Goal: Information Seeking & Learning: Learn about a topic

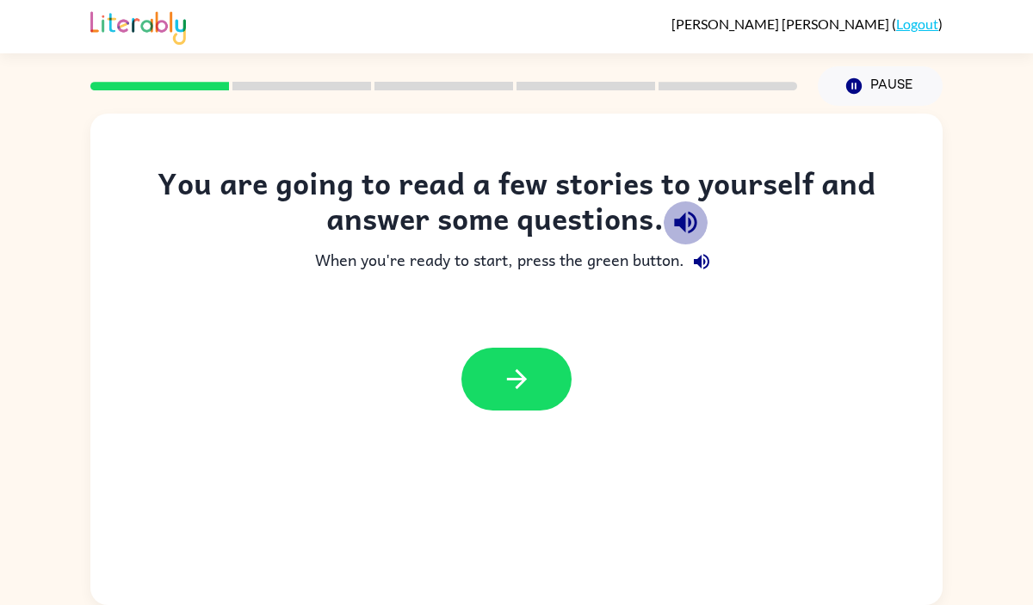
click at [686, 223] on icon "button" at bounding box center [686, 223] width 30 height 30
click at [700, 260] on icon "button" at bounding box center [702, 262] width 16 height 16
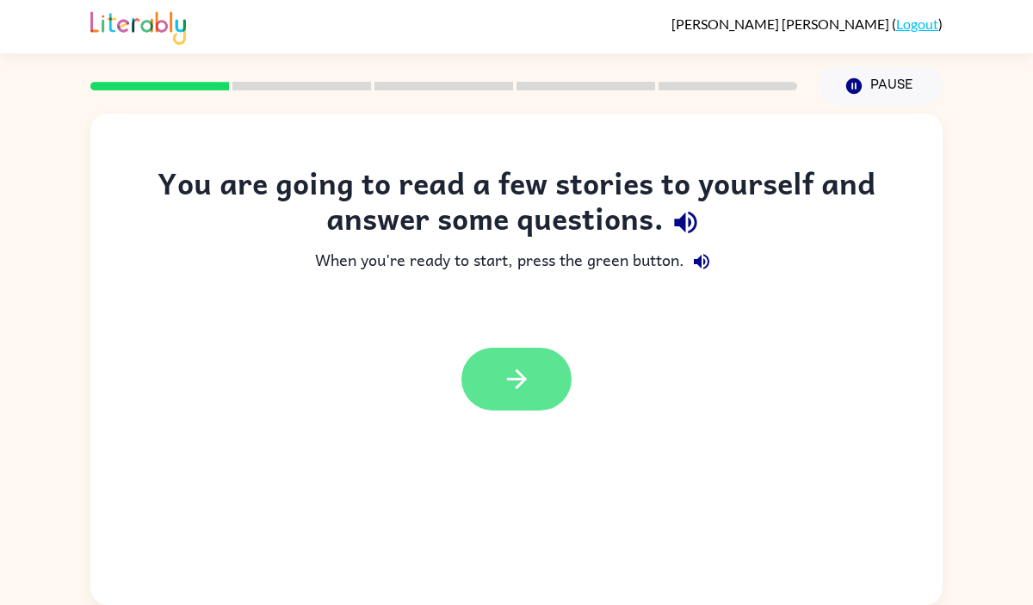
click at [524, 385] on icon "button" at bounding box center [517, 379] width 30 height 30
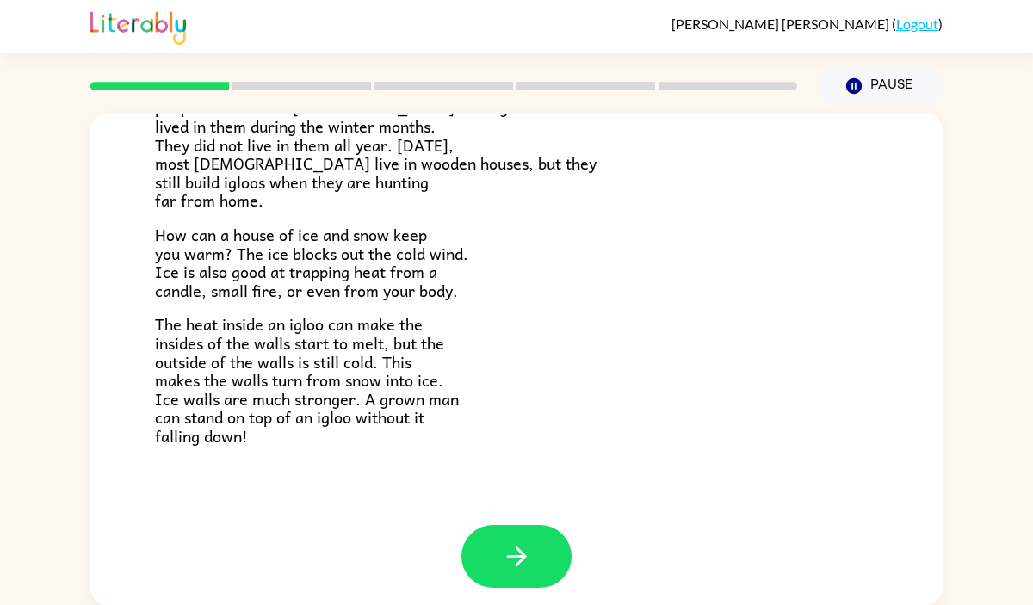
scroll to position [348, 0]
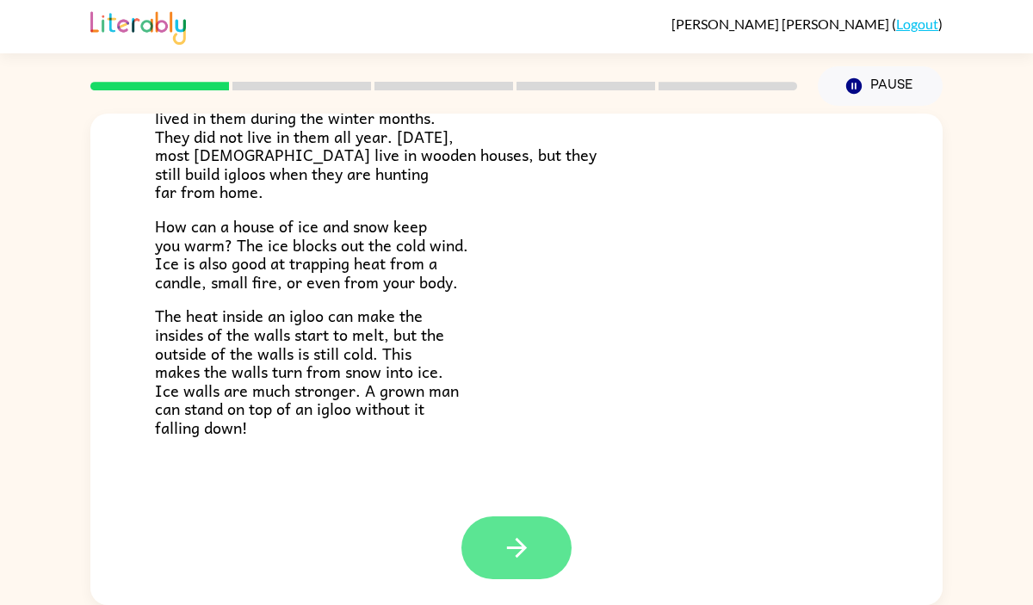
click at [529, 536] on icon "button" at bounding box center [517, 548] width 30 height 30
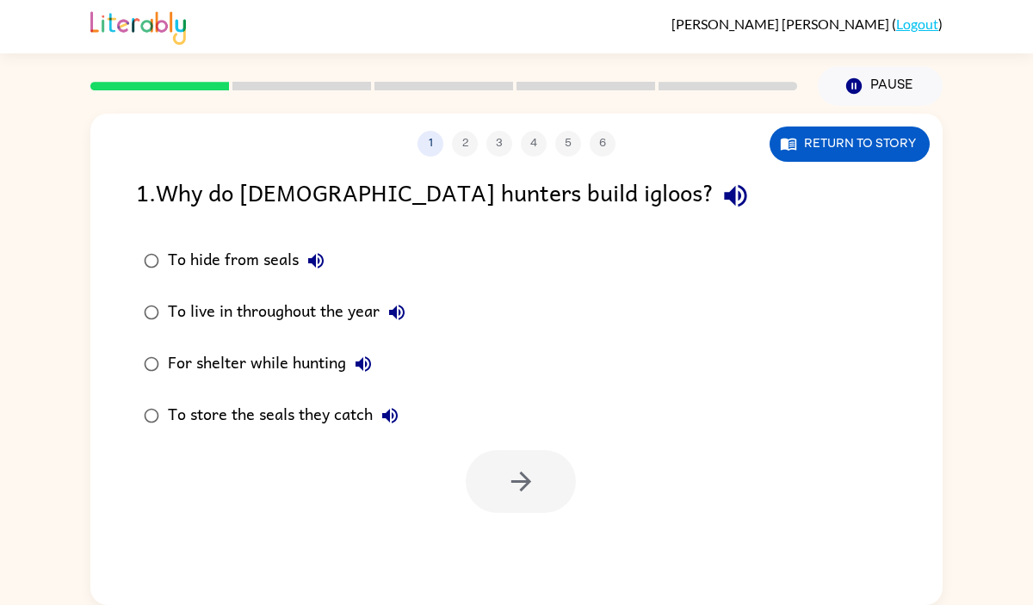
scroll to position [0, 0]
click at [315, 258] on icon "button" at bounding box center [316, 261] width 16 height 16
click at [400, 311] on icon "button" at bounding box center [397, 313] width 16 height 16
click at [363, 363] on icon "button" at bounding box center [364, 365] width 16 height 16
click at [400, 420] on icon "button" at bounding box center [390, 416] width 21 height 21
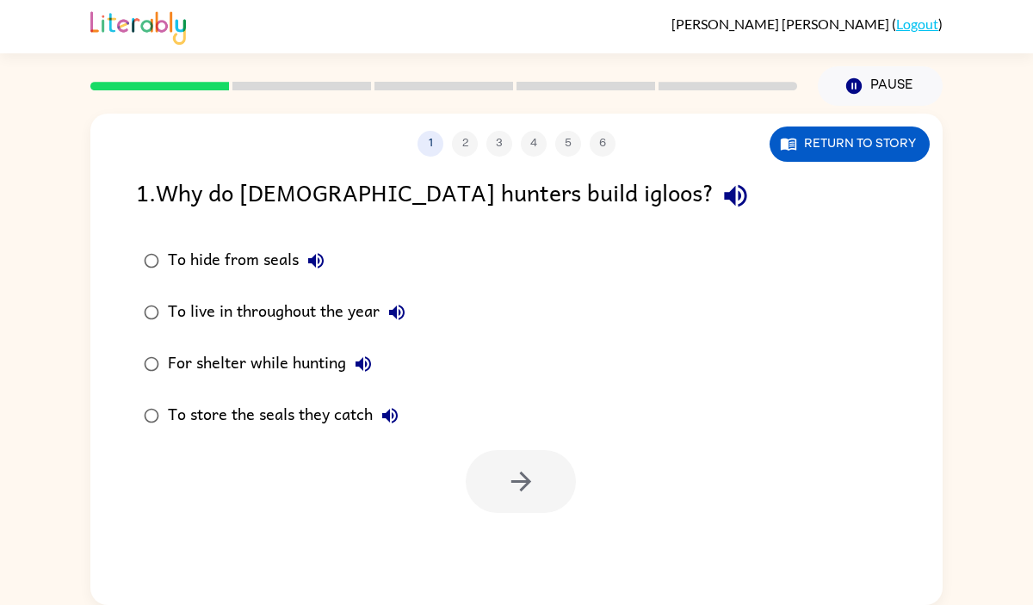
click at [320, 376] on div "For shelter while hunting" at bounding box center [274, 364] width 213 height 34
click at [546, 487] on button "button" at bounding box center [521, 481] width 110 height 63
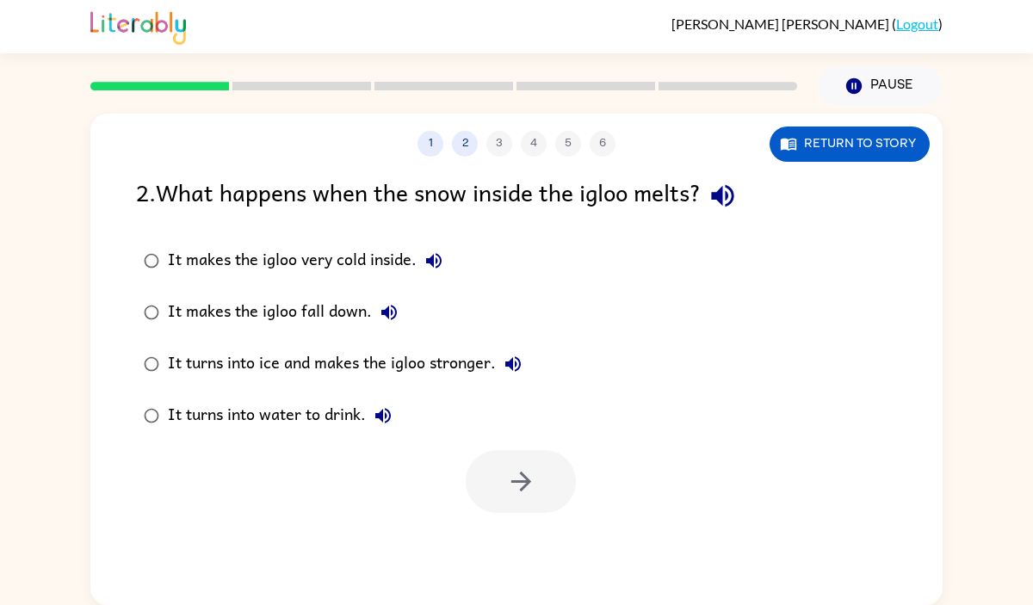
click at [433, 259] on icon "button" at bounding box center [434, 261] width 16 height 16
click at [389, 310] on icon "button" at bounding box center [389, 312] width 21 height 21
click at [525, 358] on button "It turns into ice and makes the igloo stronger." at bounding box center [513, 364] width 34 height 34
click at [377, 376] on div "It turns into ice and makes the igloo stronger." at bounding box center [349, 364] width 363 height 34
click at [398, 417] on button "It turns into water to drink." at bounding box center [383, 416] width 34 height 34
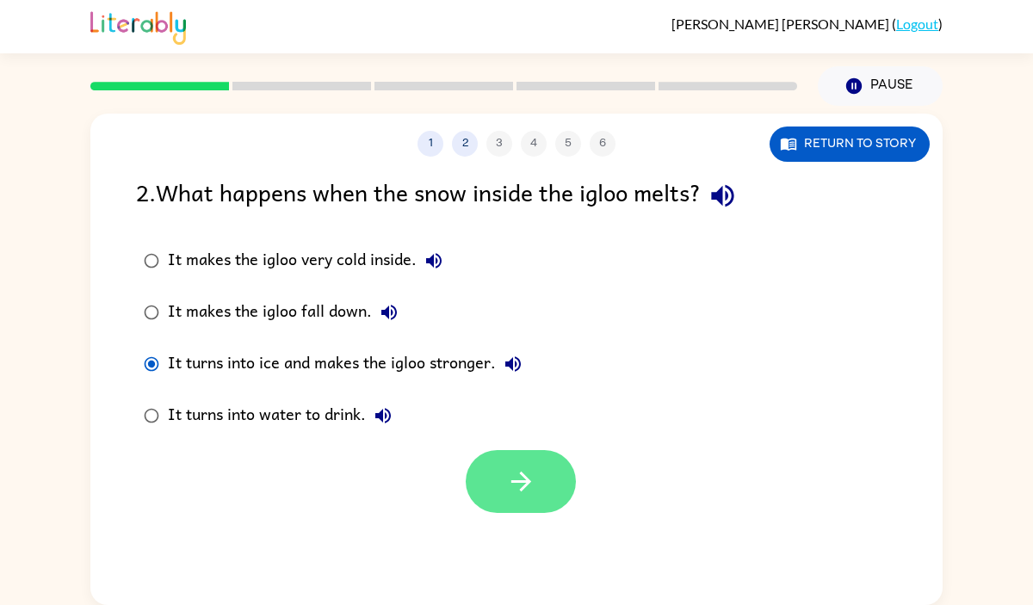
click at [492, 477] on button "button" at bounding box center [521, 481] width 110 height 63
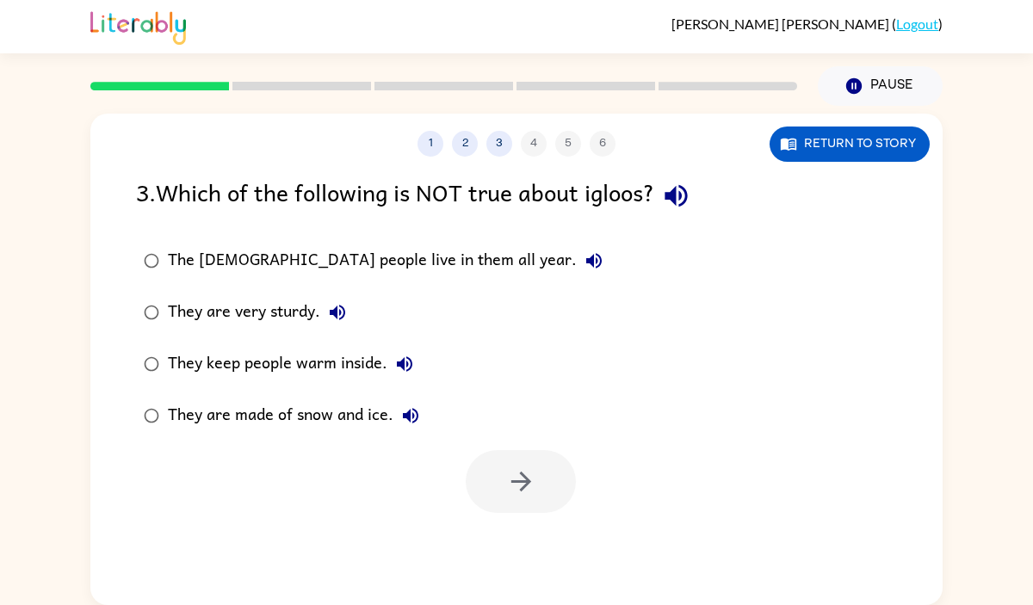
click at [586, 257] on icon "button" at bounding box center [594, 261] width 16 height 16
click at [341, 311] on icon "button" at bounding box center [338, 313] width 16 height 16
click at [406, 357] on icon "button" at bounding box center [405, 365] width 16 height 16
click at [409, 417] on icon "button" at bounding box center [411, 416] width 16 height 16
click at [359, 270] on div "The [DEMOGRAPHIC_DATA] people live in them all year." at bounding box center [390, 261] width 444 height 34
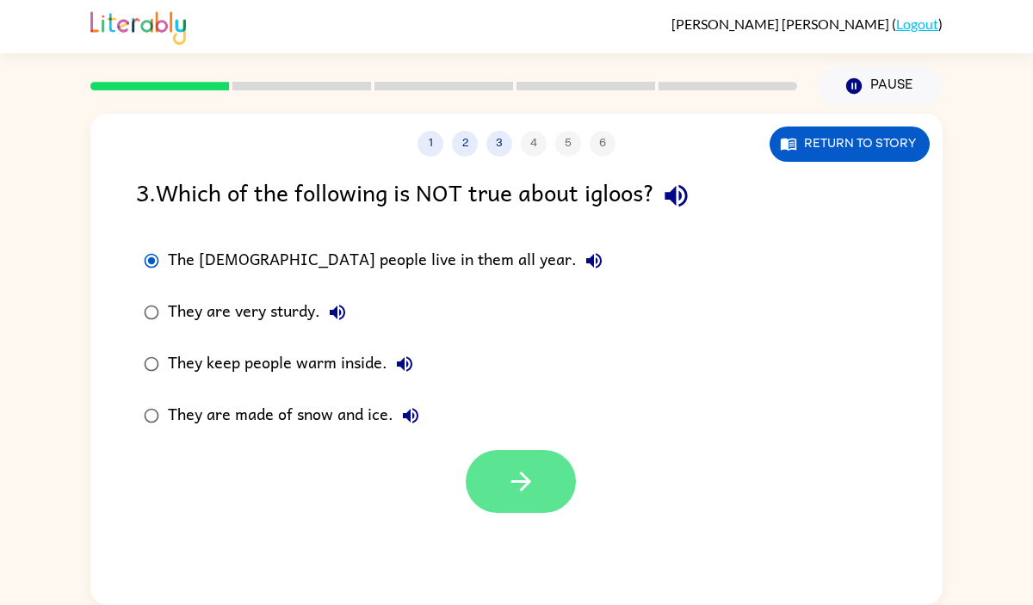
click at [510, 474] on icon "button" at bounding box center [521, 482] width 30 height 30
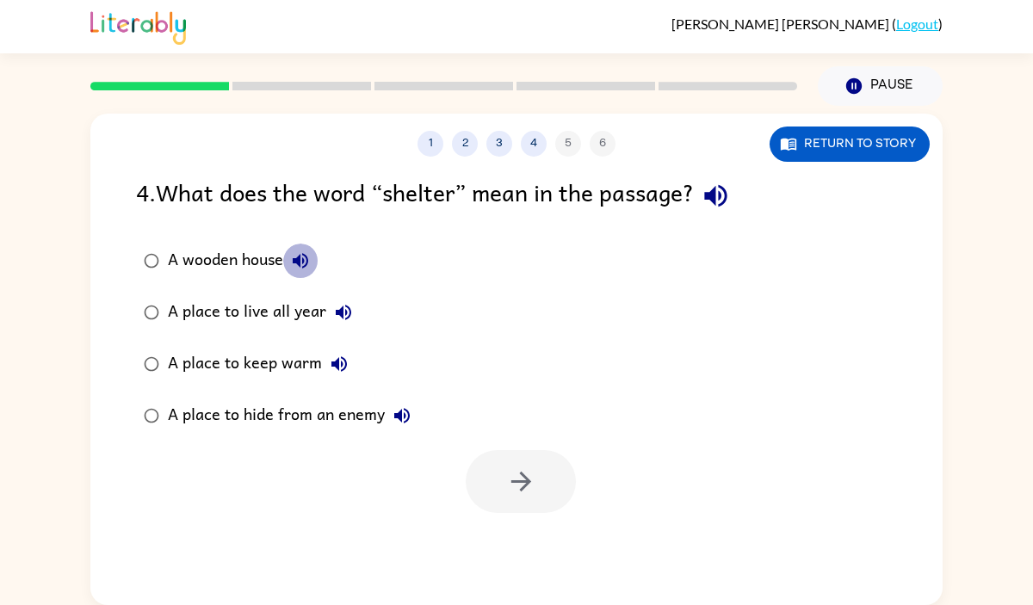
click at [302, 259] on icon "button" at bounding box center [300, 261] width 21 height 21
click at [300, 263] on icon "button" at bounding box center [301, 261] width 16 height 16
click at [303, 266] on icon "button" at bounding box center [301, 261] width 16 height 16
click at [346, 315] on icon "button" at bounding box center [343, 312] width 21 height 21
click at [345, 363] on icon "button" at bounding box center [340, 365] width 16 height 16
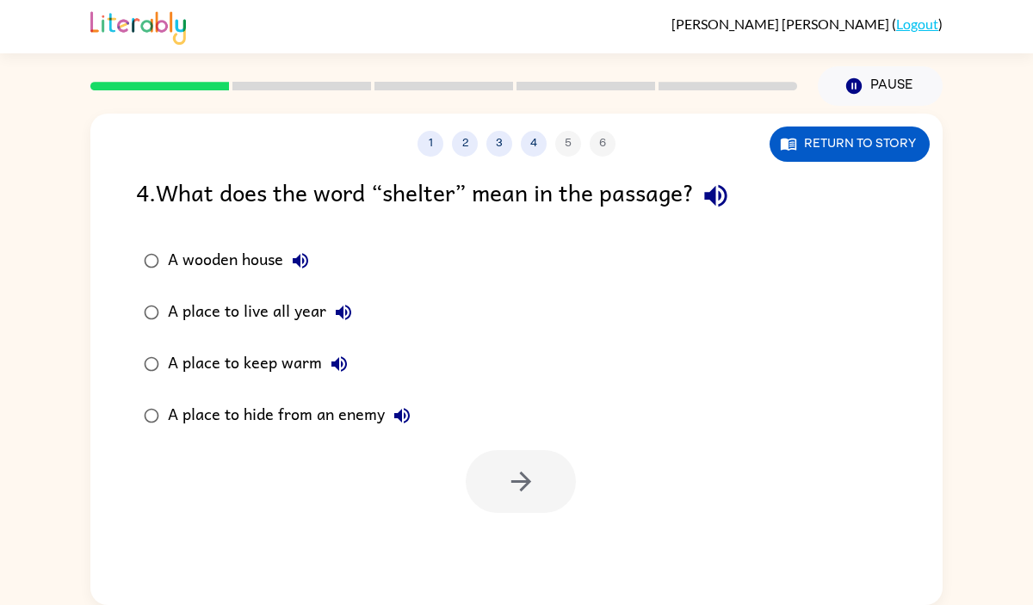
click at [404, 407] on icon "button" at bounding box center [402, 416] width 21 height 21
click at [286, 362] on div "A place to keep warm" at bounding box center [262, 364] width 189 height 34
click at [514, 490] on icon "button" at bounding box center [521, 482] width 30 height 30
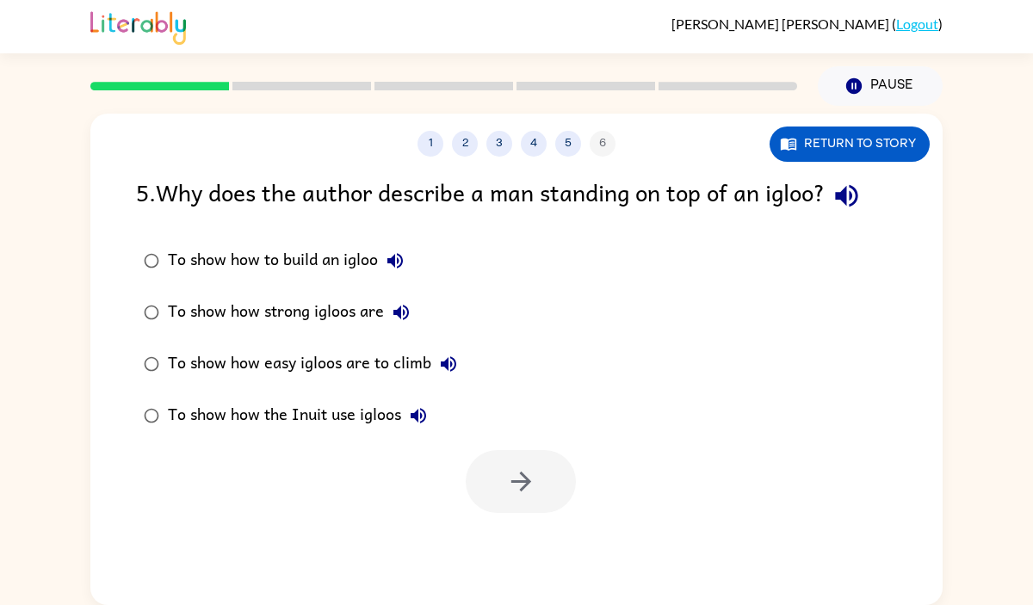
click at [399, 251] on icon "button" at bounding box center [395, 261] width 21 height 21
click at [405, 314] on icon "button" at bounding box center [402, 313] width 16 height 16
click at [358, 314] on div "To show how strong igloos are" at bounding box center [293, 312] width 251 height 34
click at [455, 361] on icon "button" at bounding box center [449, 365] width 16 height 16
click at [423, 409] on icon "button" at bounding box center [418, 416] width 21 height 21
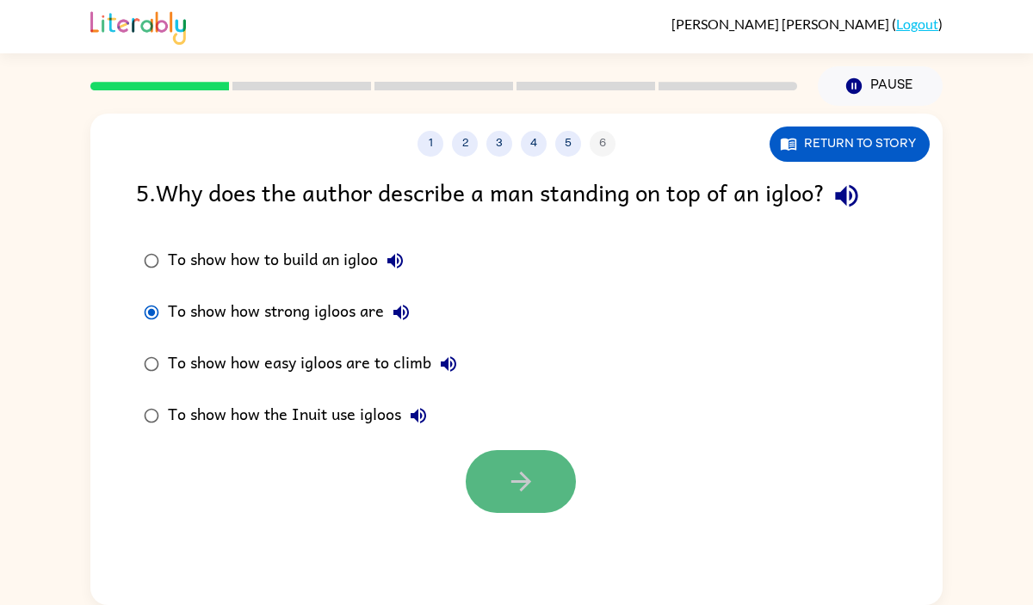
click at [509, 487] on icon "button" at bounding box center [521, 482] width 30 height 30
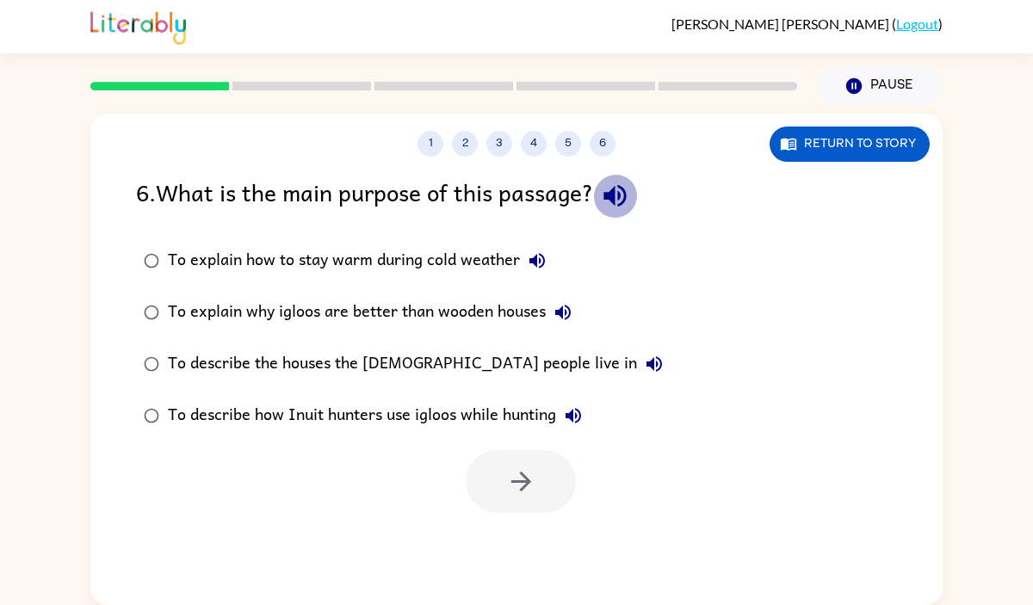
click at [627, 199] on icon "button" at bounding box center [615, 196] width 30 height 30
click at [538, 257] on icon "button" at bounding box center [537, 261] width 21 height 21
click at [575, 307] on button "To explain why igloos are better than wooden houses" at bounding box center [563, 312] width 34 height 34
click at [644, 361] on icon "button" at bounding box center [654, 364] width 21 height 21
click at [562, 308] on icon "button" at bounding box center [563, 313] width 16 height 16
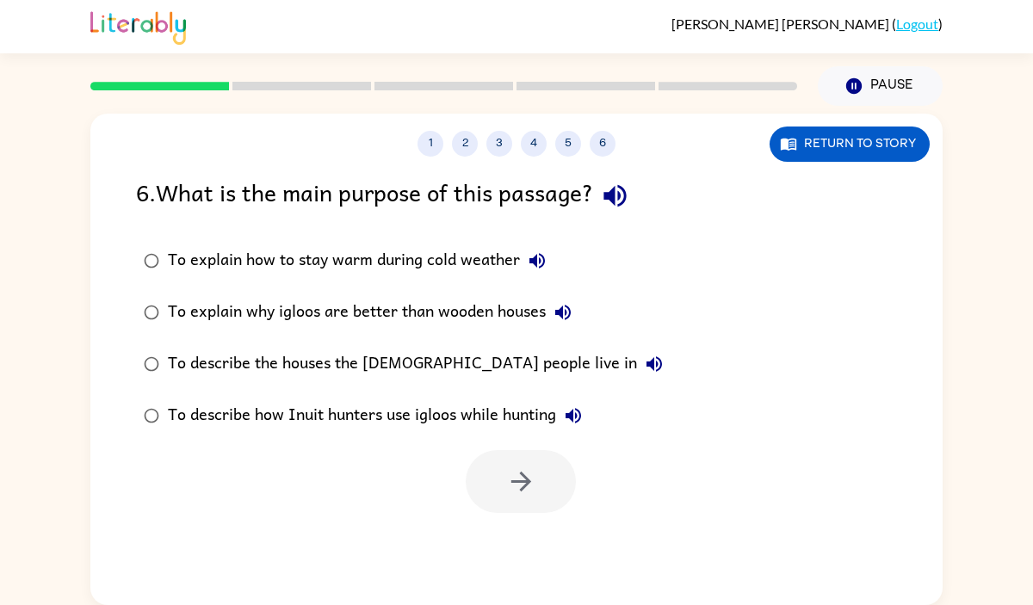
click at [338, 258] on div "To explain how to stay warm during cold weather" at bounding box center [361, 261] width 387 height 34
click at [514, 481] on icon "button" at bounding box center [521, 482] width 20 height 20
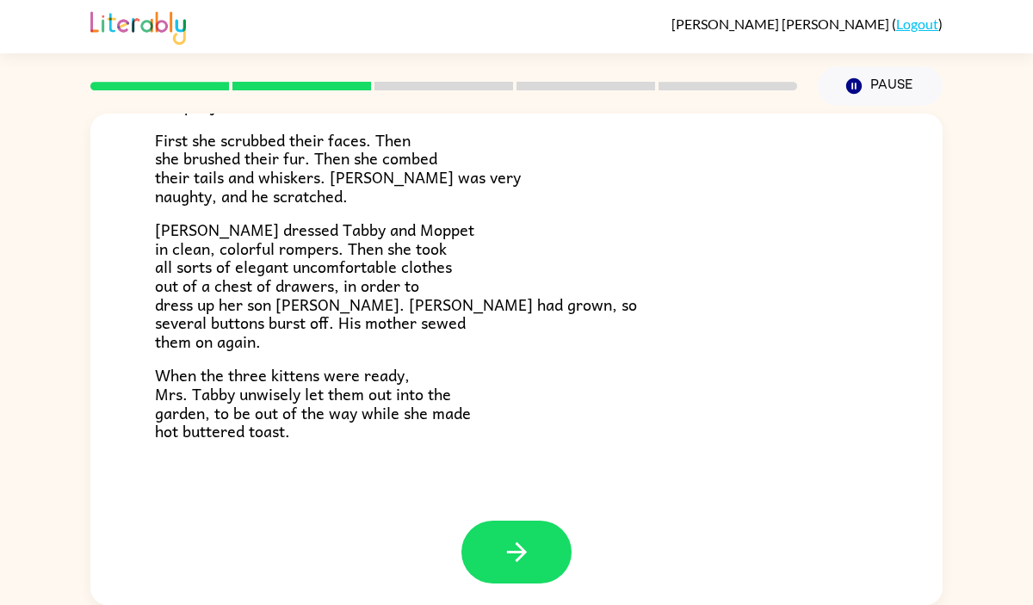
scroll to position [292, 0]
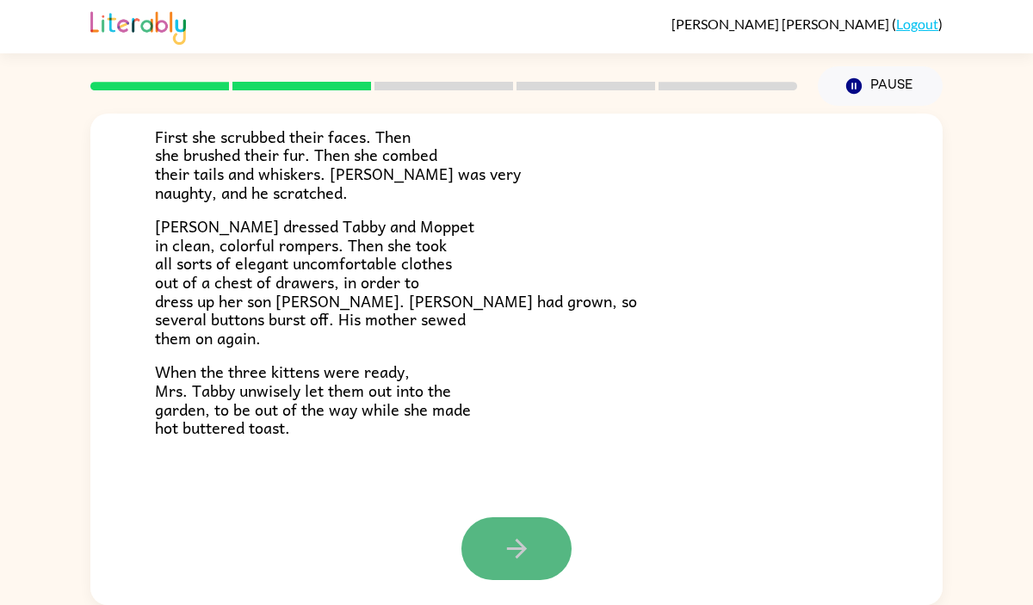
click at [509, 552] on icon "button" at bounding box center [517, 549] width 30 height 30
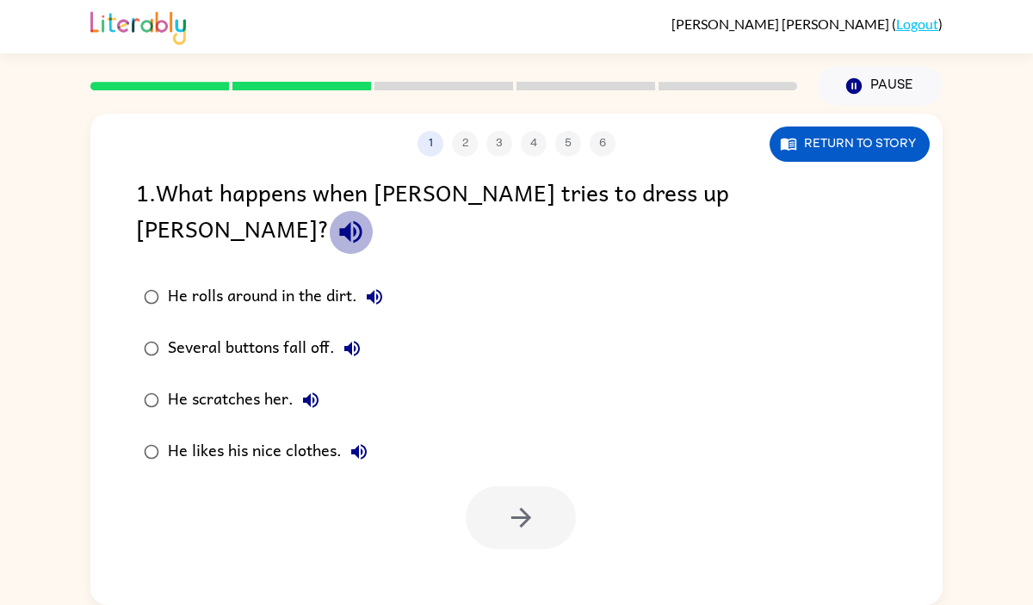
click at [366, 217] on icon "button" at bounding box center [351, 232] width 30 height 30
click at [293, 332] on div "Several buttons fall off." at bounding box center [269, 349] width 202 height 34
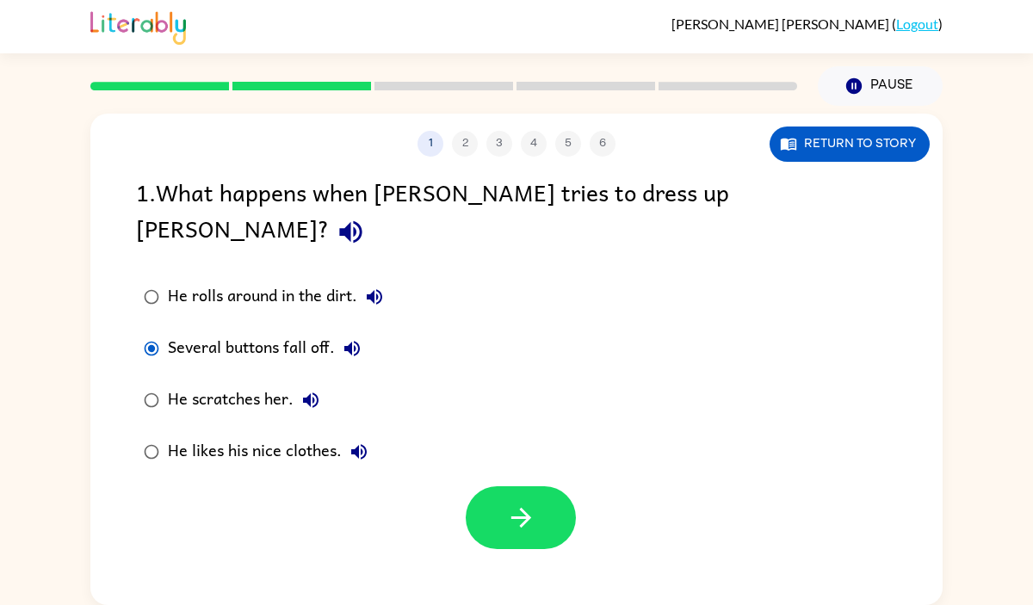
click at [358, 341] on icon "button" at bounding box center [352, 349] width 16 height 16
click at [513, 503] on icon "button" at bounding box center [521, 518] width 30 height 30
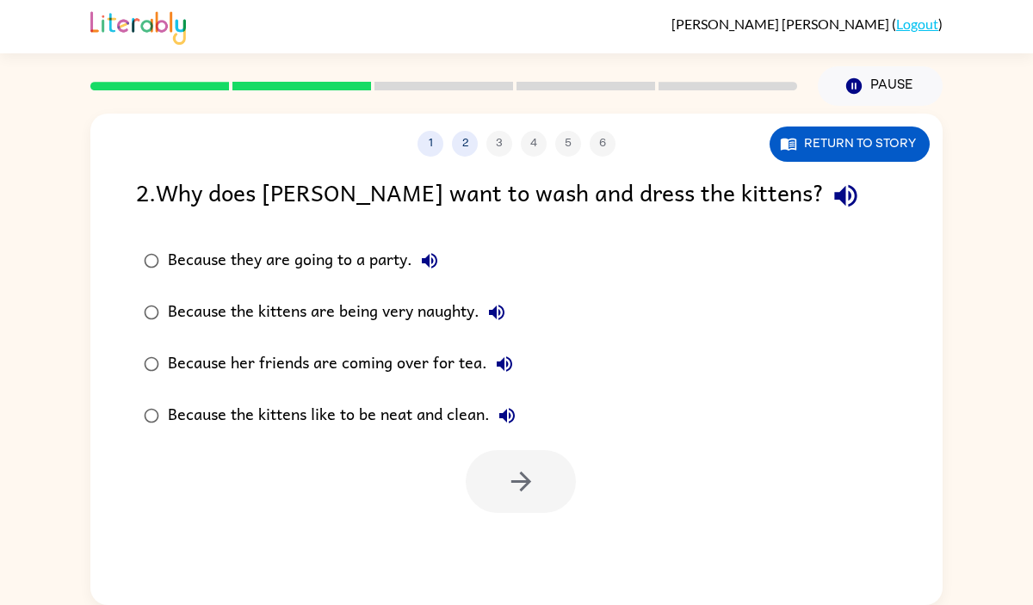
click at [506, 365] on icon "button" at bounding box center [505, 365] width 16 height 16
click at [450, 371] on div "Because her friends are coming over for tea." at bounding box center [345, 364] width 354 height 34
click at [520, 483] on icon "button" at bounding box center [521, 482] width 30 height 30
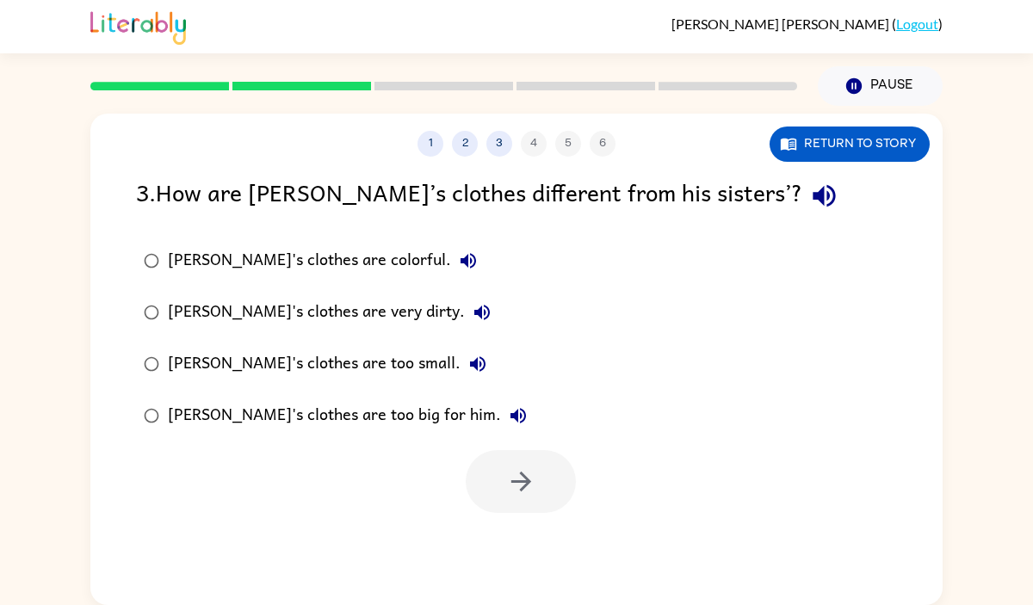
click at [458, 251] on icon "button" at bounding box center [468, 261] width 21 height 21
click at [465, 324] on button "[PERSON_NAME]'s clothes are very dirty." at bounding box center [482, 312] width 34 height 34
click at [470, 362] on icon "button" at bounding box center [478, 365] width 16 height 16
click at [331, 339] on label "[PERSON_NAME]'s clothes are too small." at bounding box center [336, 364] width 418 height 52
click at [500, 484] on button "button" at bounding box center [521, 481] width 110 height 63
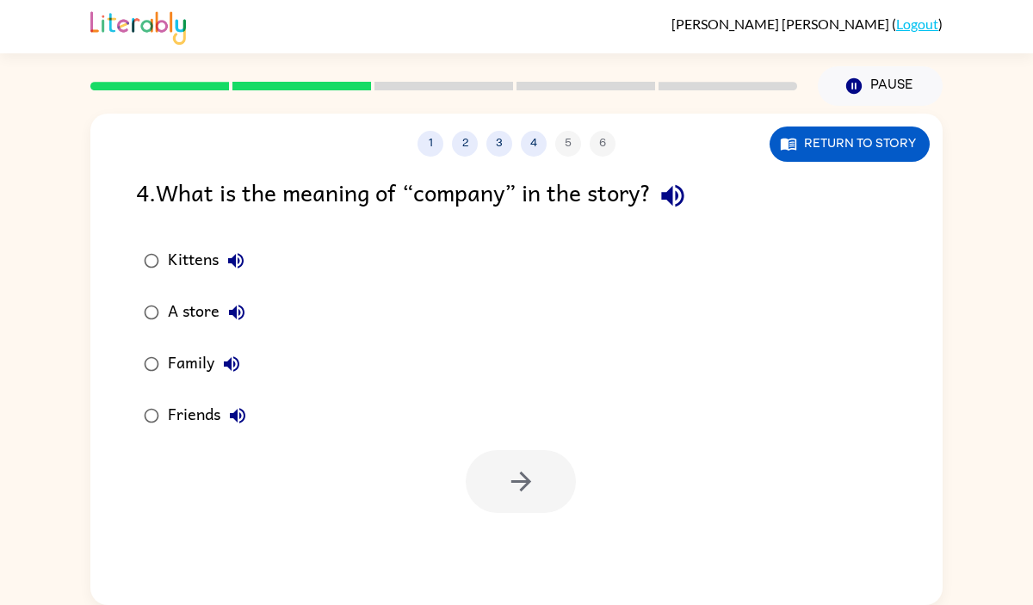
click at [239, 254] on icon "button" at bounding box center [236, 261] width 16 height 16
click at [237, 423] on icon "button" at bounding box center [237, 416] width 21 height 21
click at [195, 408] on div "Friends" at bounding box center [211, 416] width 87 height 34
click at [533, 480] on icon "button" at bounding box center [521, 482] width 30 height 30
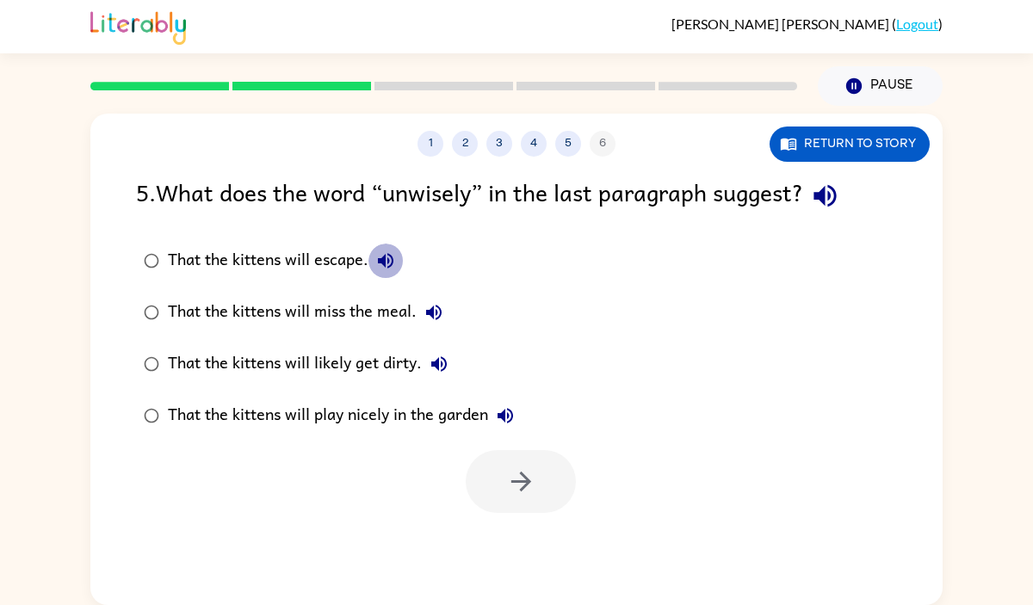
click at [403, 260] on button "That the kittens will escape." at bounding box center [386, 261] width 34 height 34
click at [437, 301] on button "That the kittens will miss the meal." at bounding box center [434, 312] width 34 height 34
click at [441, 371] on icon "button" at bounding box center [439, 364] width 21 height 21
click at [375, 353] on div "That the kittens will likely get dirty." at bounding box center [312, 364] width 289 height 34
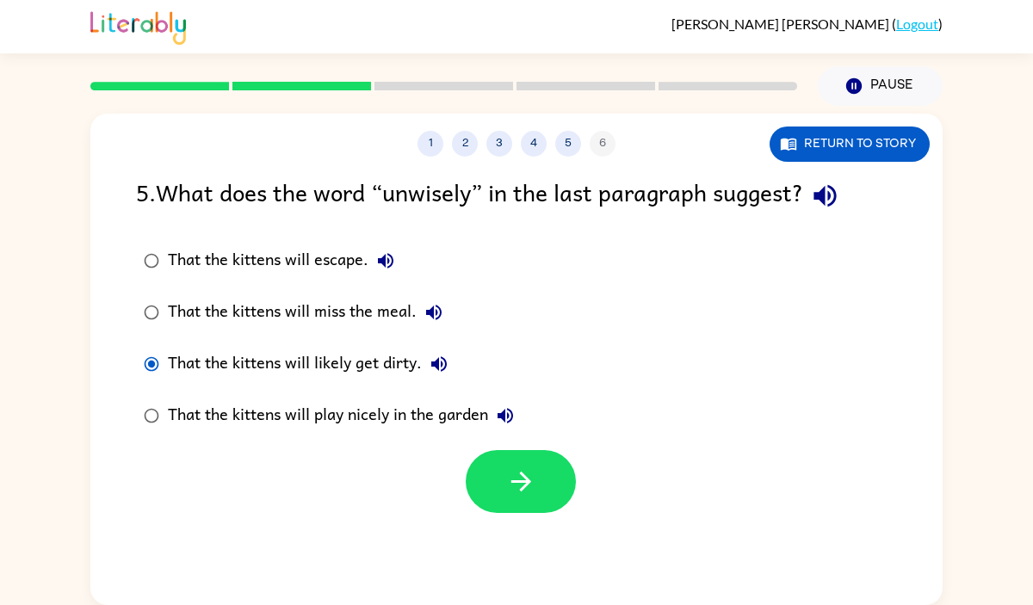
click at [523, 421] on button "That the kittens will play nicely in the garden" at bounding box center [505, 416] width 34 height 34
click at [518, 482] on icon "button" at bounding box center [521, 482] width 20 height 20
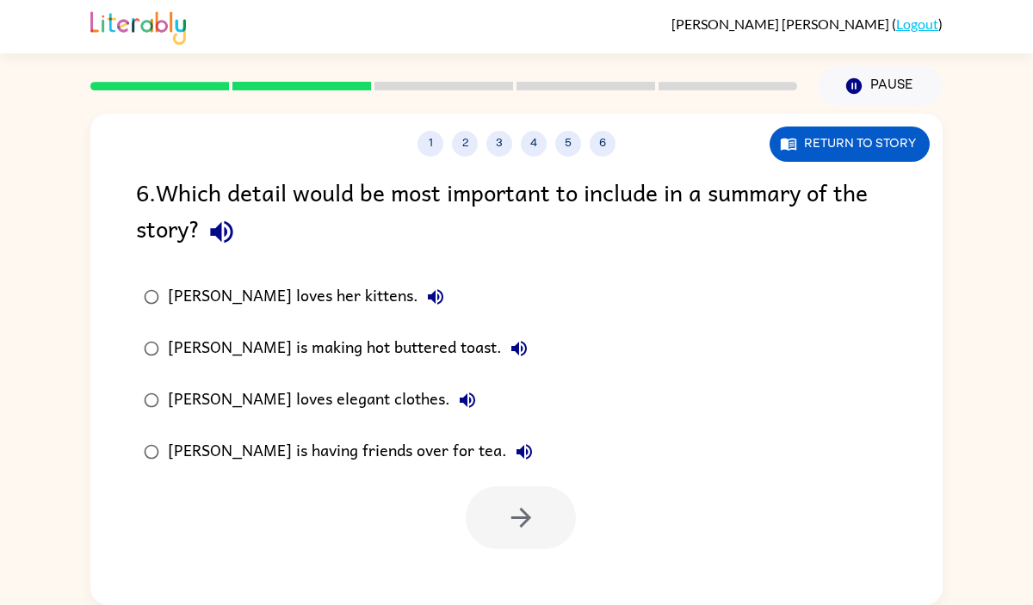
click at [388, 450] on div "[PERSON_NAME] is having friends over for tea." at bounding box center [355, 452] width 374 height 34
click at [346, 300] on div "[PERSON_NAME] loves her kittens." at bounding box center [310, 297] width 285 height 34
click at [514, 451] on icon "button" at bounding box center [524, 452] width 21 height 21
click at [450, 451] on div "[PERSON_NAME] is having friends over for tea." at bounding box center [355, 452] width 374 height 34
click at [521, 512] on icon "button" at bounding box center [521, 518] width 30 height 30
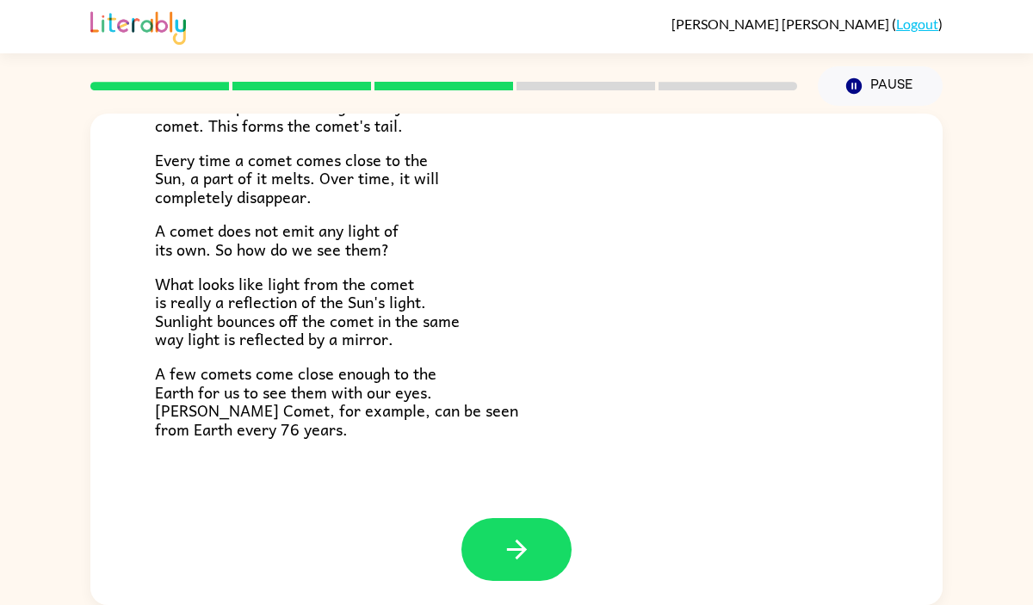
scroll to position [357, 0]
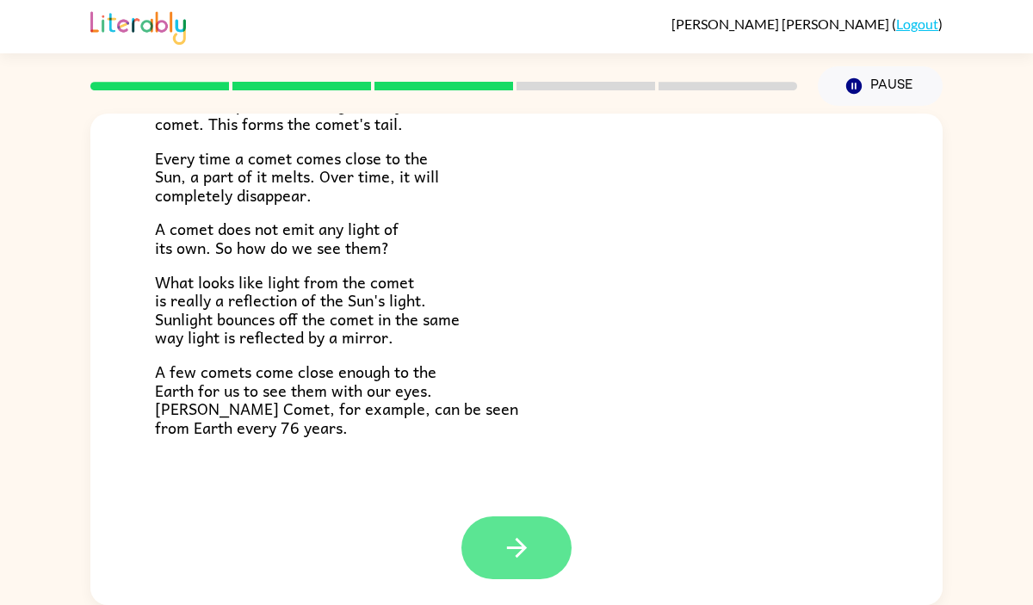
click at [531, 533] on icon "button" at bounding box center [517, 548] width 30 height 30
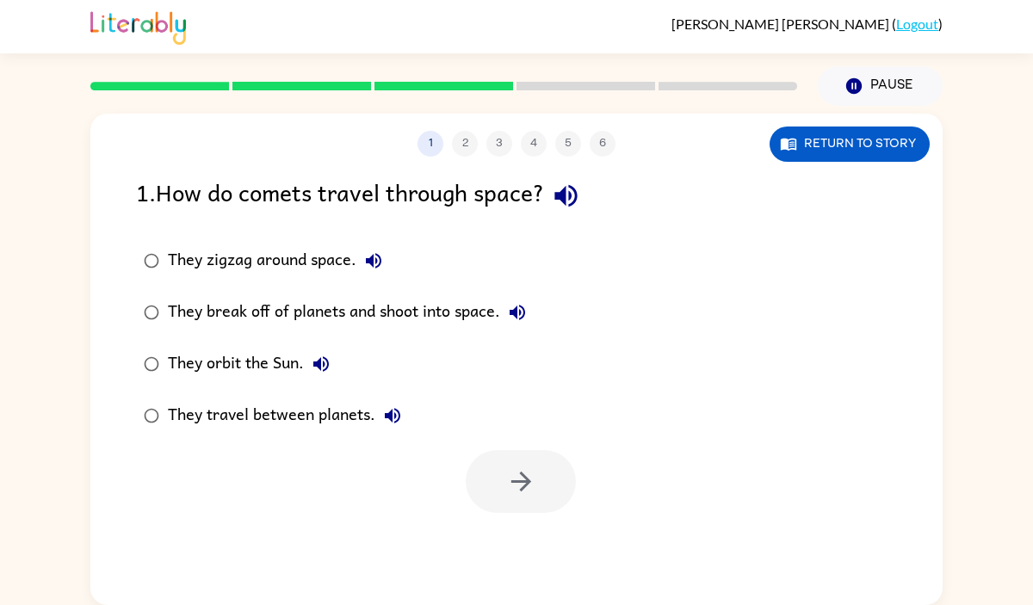
scroll to position [0, 0]
click at [559, 194] on icon "button" at bounding box center [566, 196] width 30 height 30
click at [274, 365] on div "They orbit the Sun." at bounding box center [253, 364] width 171 height 34
click at [536, 494] on button "button" at bounding box center [521, 481] width 110 height 63
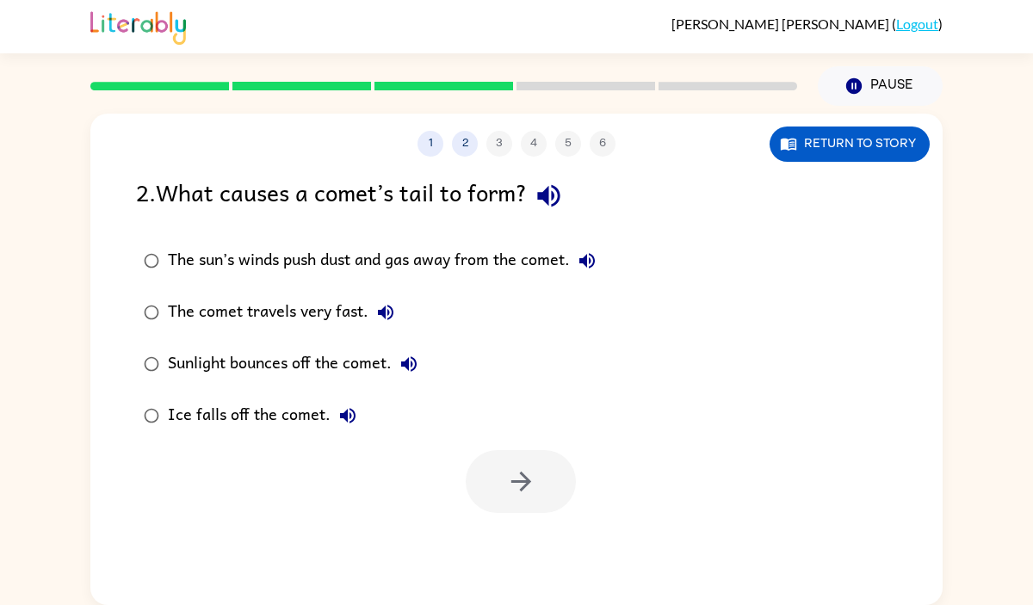
click at [392, 259] on div "The sun’s winds push dust and gas away from the comet." at bounding box center [386, 261] width 437 height 34
click at [495, 481] on button "button" at bounding box center [521, 481] width 110 height 63
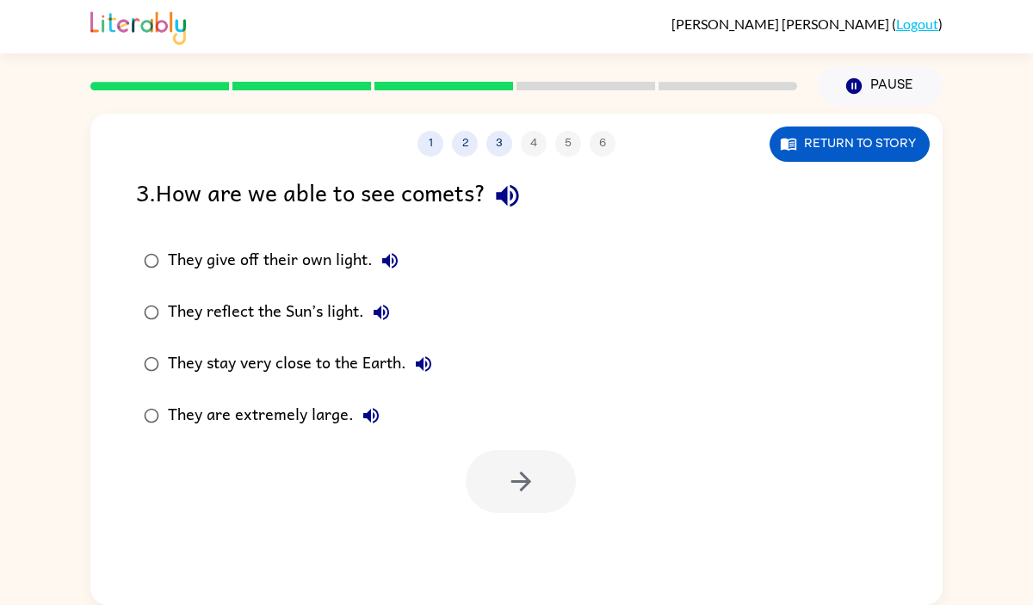
click at [343, 311] on div "They reflect the Sun’s light." at bounding box center [283, 312] width 231 height 34
click at [398, 308] on button "They reflect the Sun’s light." at bounding box center [381, 312] width 34 height 34
click at [524, 508] on button "button" at bounding box center [521, 481] width 110 height 63
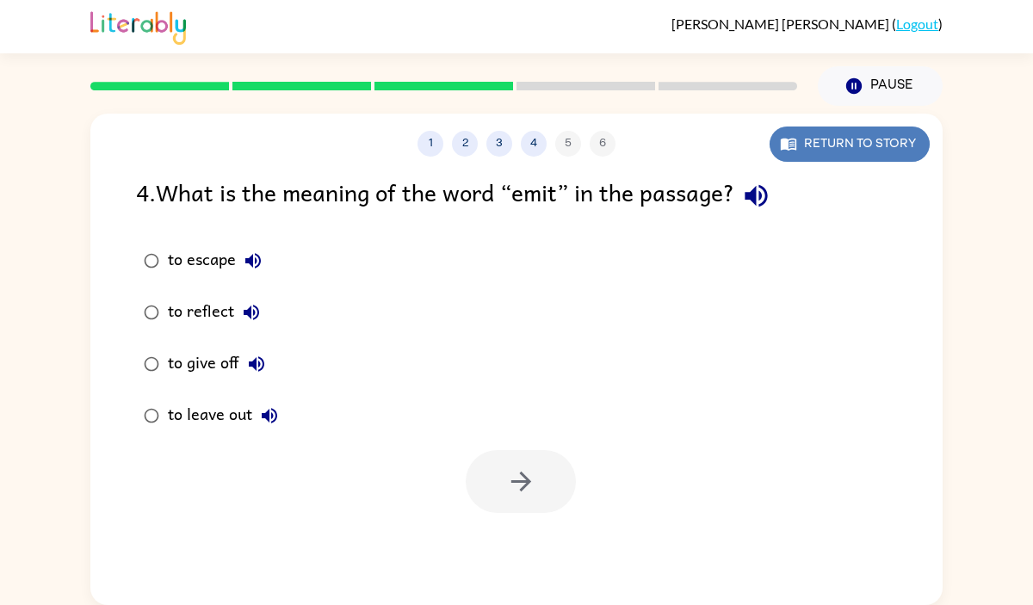
click at [788, 149] on icon "button" at bounding box center [789, 145] width 16 height 12
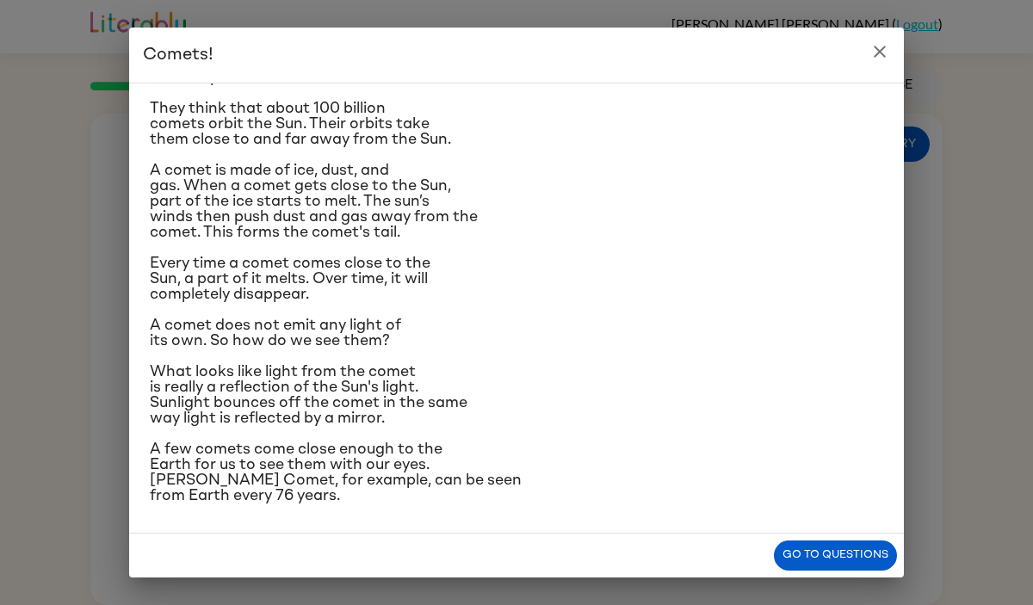
scroll to position [213, 0]
click at [855, 552] on button "Go to questions" at bounding box center [835, 556] width 123 height 30
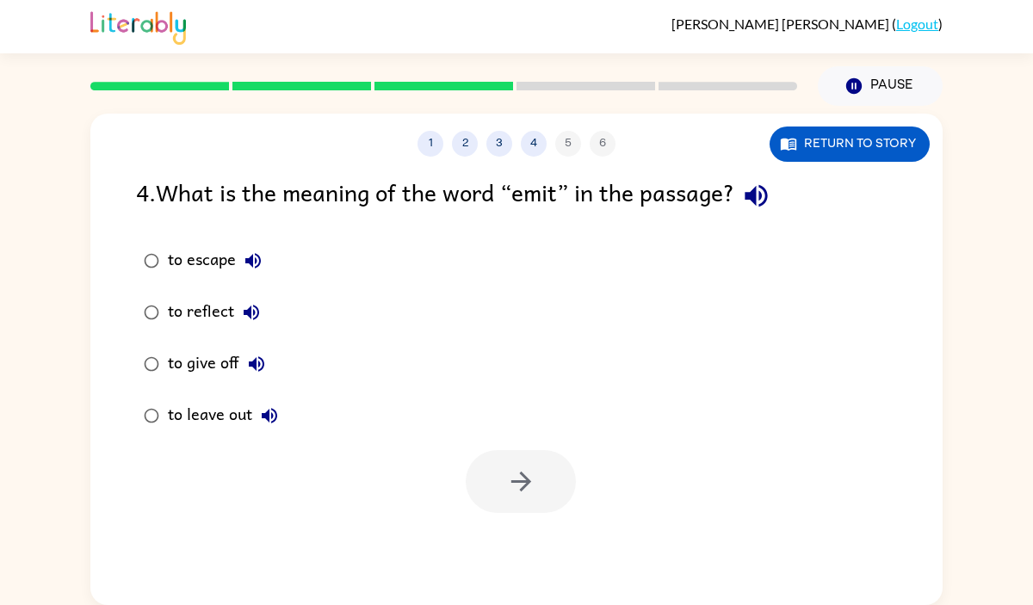
click at [223, 361] on div "to give off" at bounding box center [221, 364] width 106 height 34
click at [537, 483] on button "button" at bounding box center [521, 481] width 110 height 63
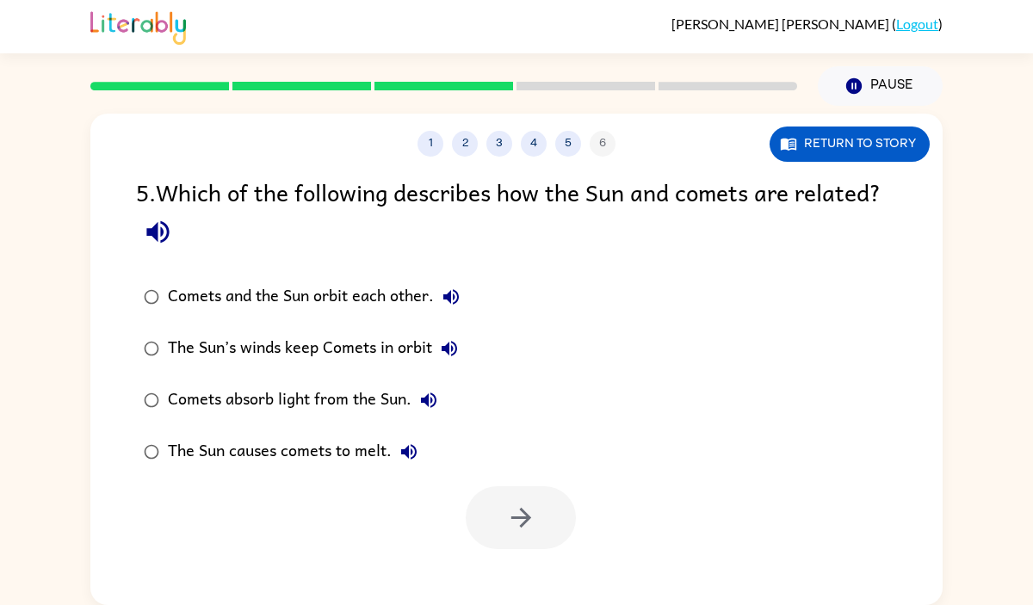
click at [374, 297] on div "Comets and the Sun orbit each other." at bounding box center [318, 297] width 301 height 34
click at [353, 454] on div "The Sun causes comets to melt." at bounding box center [297, 452] width 258 height 34
click at [527, 518] on icon "button" at bounding box center [521, 518] width 20 height 20
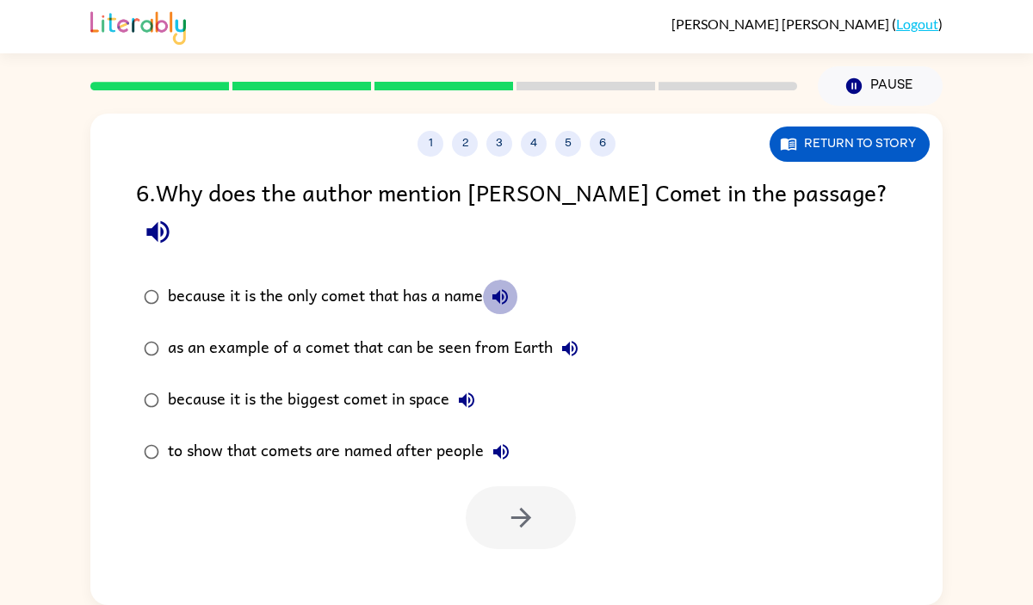
click at [493, 287] on icon "button" at bounding box center [500, 297] width 21 height 21
click at [580, 332] on button "as an example of a comet that can be seen from Earth" at bounding box center [570, 349] width 34 height 34
click at [484, 332] on div "as an example of a comet that can be seen from Earth" at bounding box center [377, 349] width 419 height 34
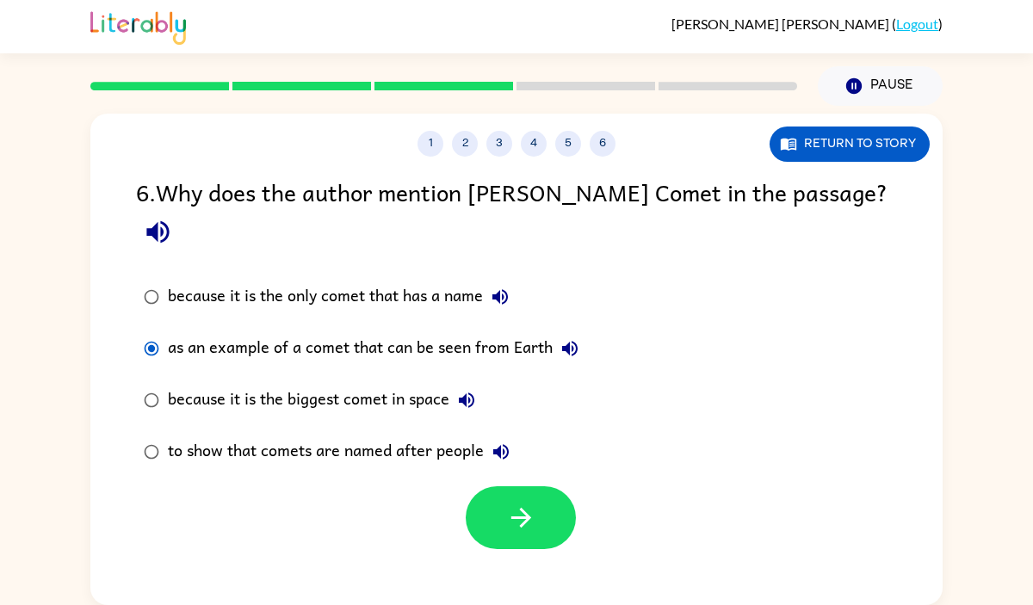
click at [449, 383] on div "because it is the biggest comet in space" at bounding box center [326, 400] width 316 height 34
click at [471, 383] on button "because it is the biggest comet in space" at bounding box center [467, 400] width 34 height 34
click at [483, 332] on div "as an example of a comet that can be seen from Earth" at bounding box center [377, 349] width 419 height 34
click at [485, 332] on div "as an example of a comet that can be seen from Earth" at bounding box center [377, 349] width 419 height 34
click at [505, 442] on icon "button" at bounding box center [501, 452] width 21 height 21
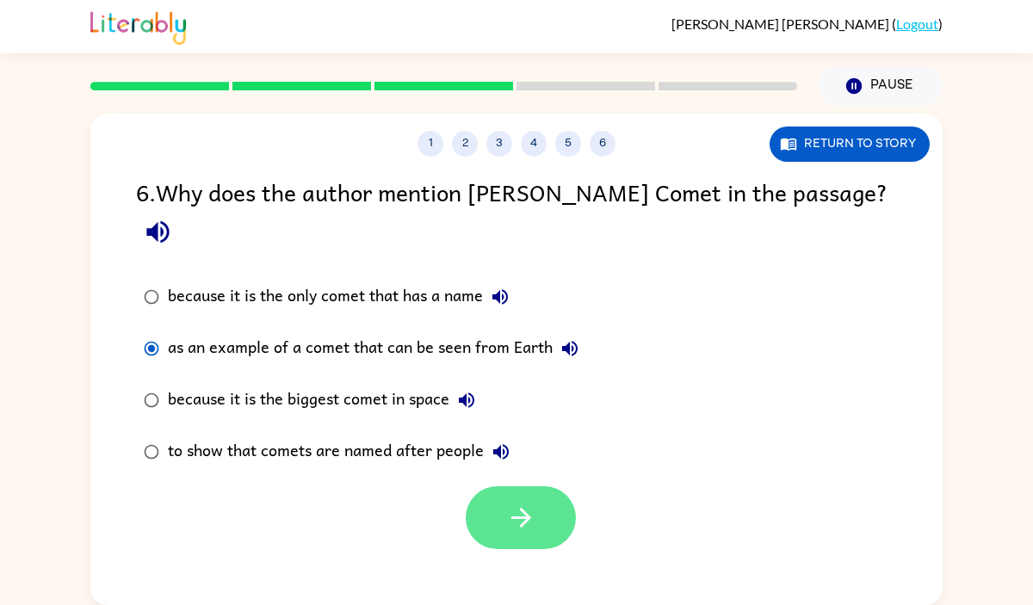
click at [511, 503] on icon "button" at bounding box center [521, 518] width 30 height 30
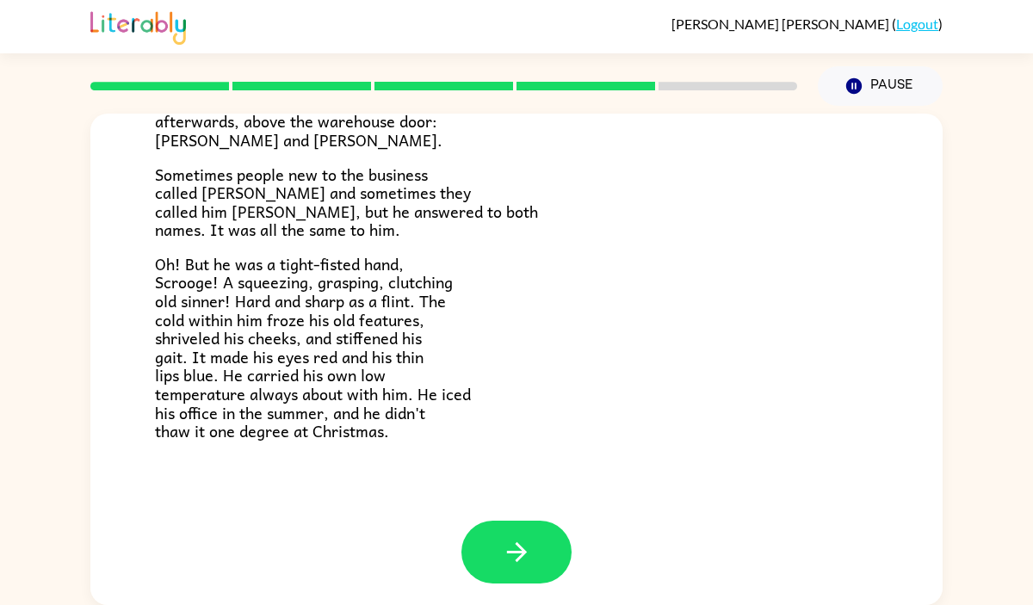
scroll to position [546, 0]
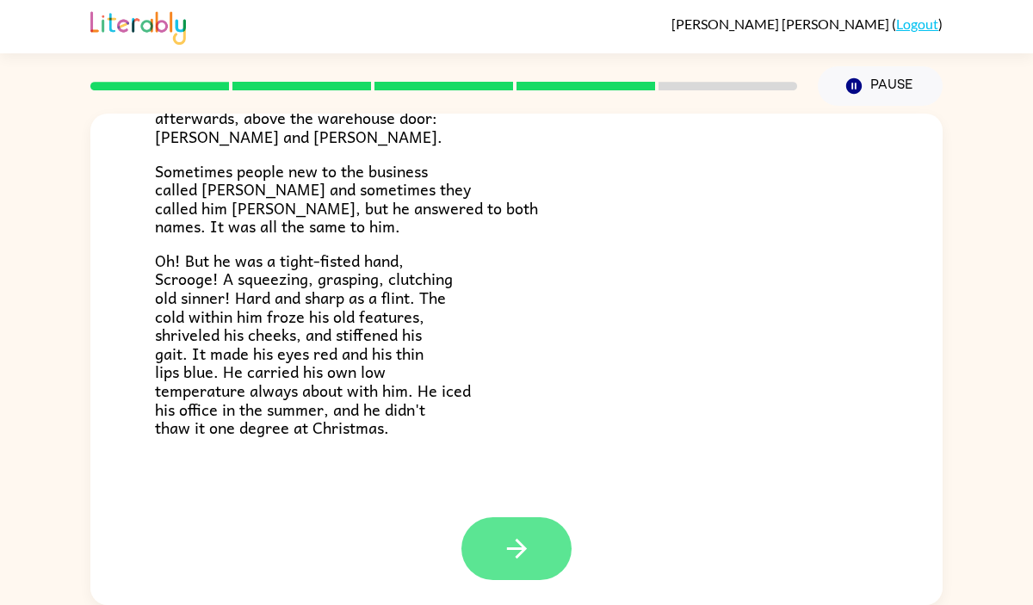
click at [508, 541] on icon "button" at bounding box center [517, 549] width 30 height 30
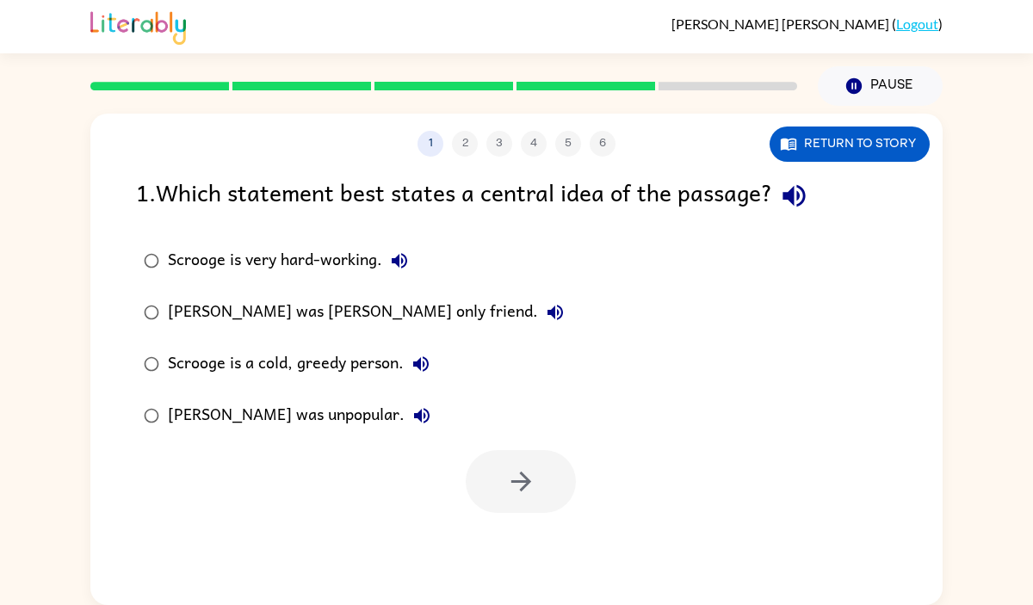
scroll to position [0, 0]
click at [797, 201] on icon "button" at bounding box center [794, 196] width 30 height 30
click at [246, 307] on div "[PERSON_NAME] was [PERSON_NAME] only friend." at bounding box center [370, 312] width 405 height 34
click at [507, 469] on icon "button" at bounding box center [521, 482] width 30 height 30
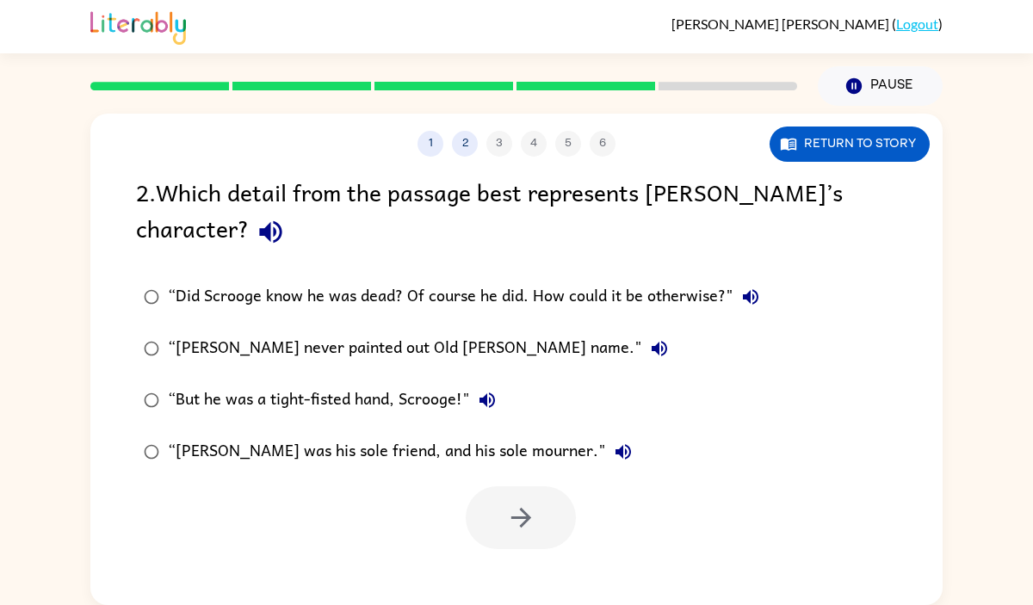
click at [433, 346] on div "“[PERSON_NAME] never painted out Old [PERSON_NAME] name."" at bounding box center [422, 349] width 509 height 34
click at [408, 397] on div "“But he was a tight-fisted hand, Scrooge!"" at bounding box center [336, 400] width 337 height 34
click at [417, 451] on div "“[PERSON_NAME] was his sole friend, and his sole mourner."" at bounding box center [404, 452] width 473 height 34
click at [515, 503] on icon "button" at bounding box center [521, 518] width 30 height 30
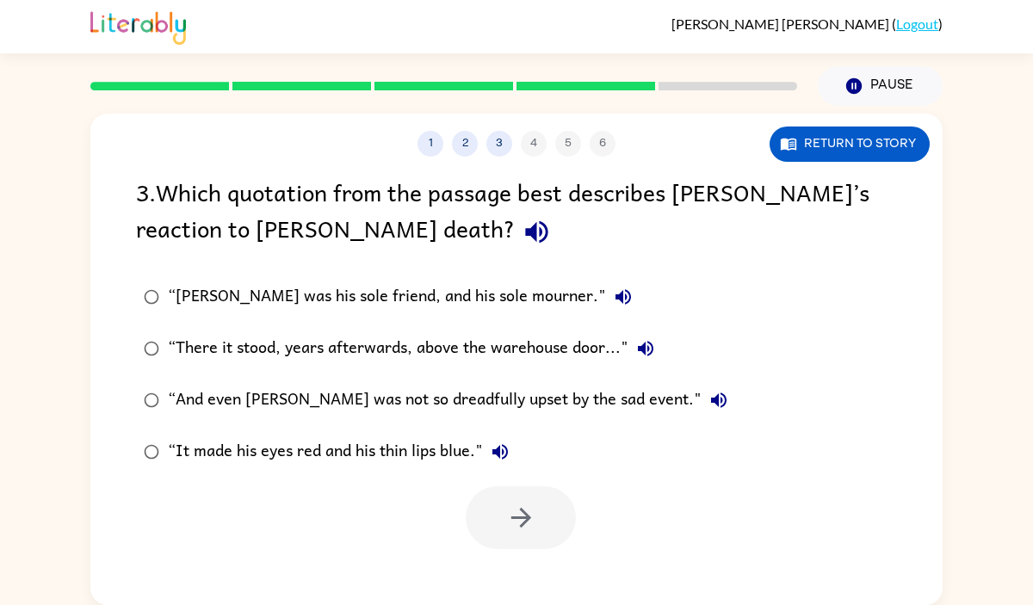
click at [465, 400] on div "“And even [PERSON_NAME] was not so dreadfully upset by the sad event."" at bounding box center [452, 400] width 568 height 34
click at [534, 517] on icon "button" at bounding box center [521, 518] width 30 height 30
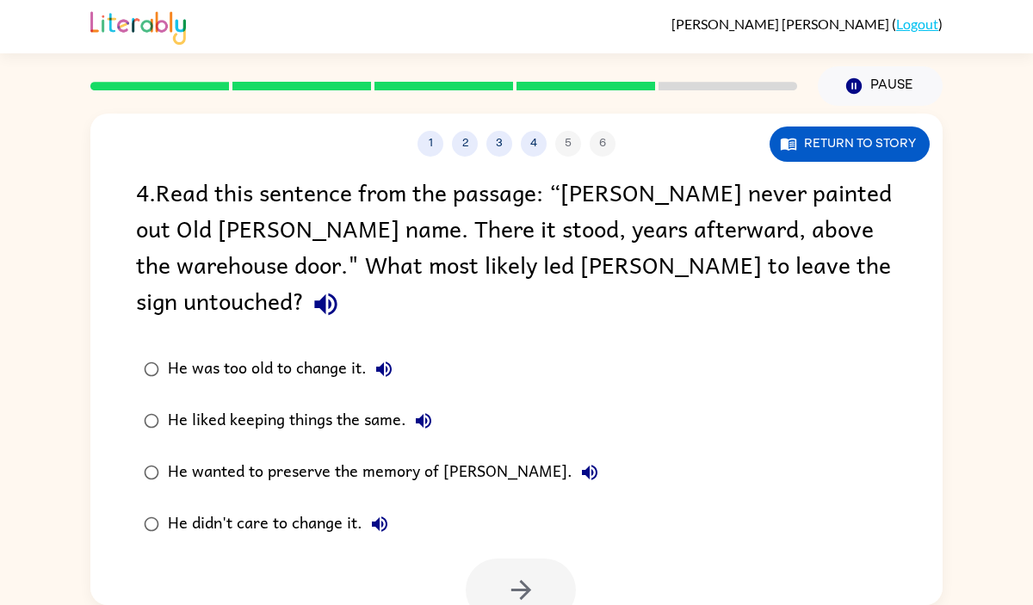
click at [380, 456] on div "He wanted to preserve the memory of [PERSON_NAME]." at bounding box center [387, 473] width 439 height 34
click at [531, 575] on icon "button" at bounding box center [521, 590] width 30 height 30
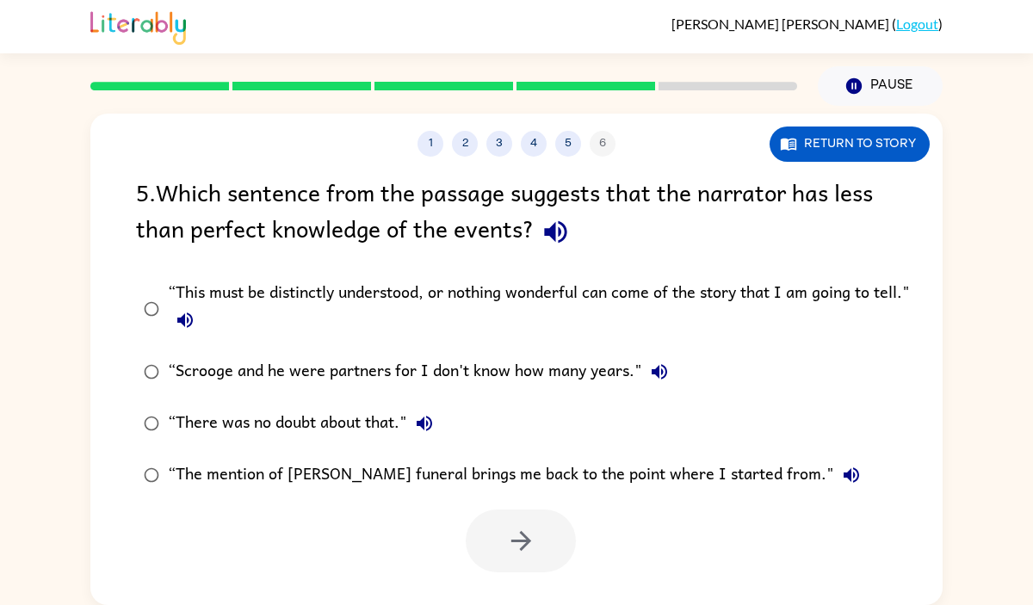
click at [431, 282] on div "“This must be distinctly understood, or nothing wonderful can come of the story…" at bounding box center [544, 309] width 753 height 58
click at [409, 371] on div "“Scrooge and he were partners for I don't know how many years."" at bounding box center [422, 372] width 509 height 34
click at [531, 540] on icon "button" at bounding box center [521, 541] width 30 height 30
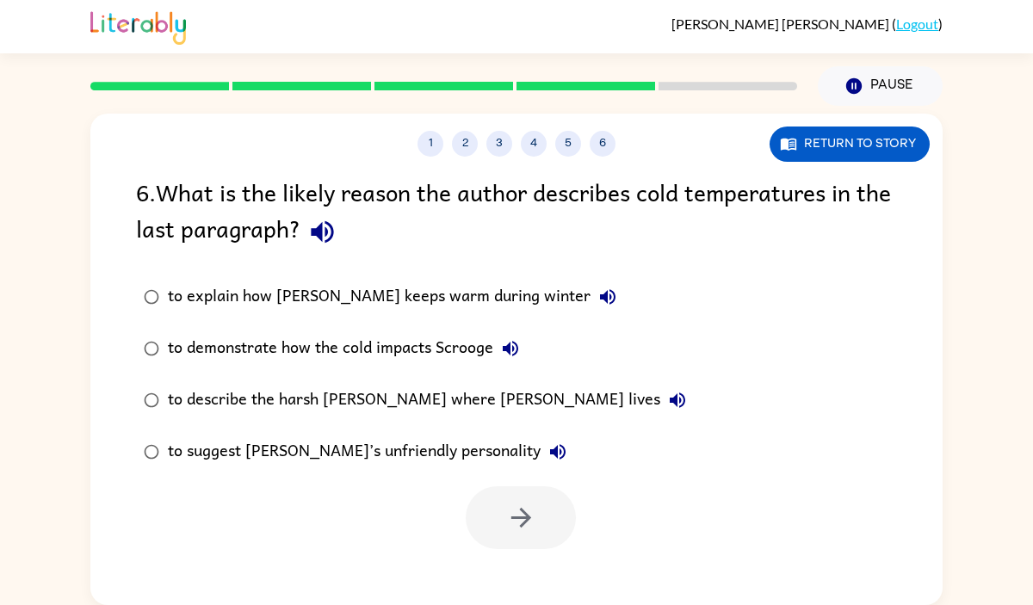
click at [419, 351] on div "to demonstrate how the cold impacts Scrooge" at bounding box center [348, 349] width 360 height 34
click at [418, 446] on div "to suggest [PERSON_NAME]’s unfriendly personality" at bounding box center [371, 452] width 407 height 34
click at [518, 528] on icon "button" at bounding box center [521, 518] width 30 height 30
